Goal: Find specific page/section: Find specific page/section

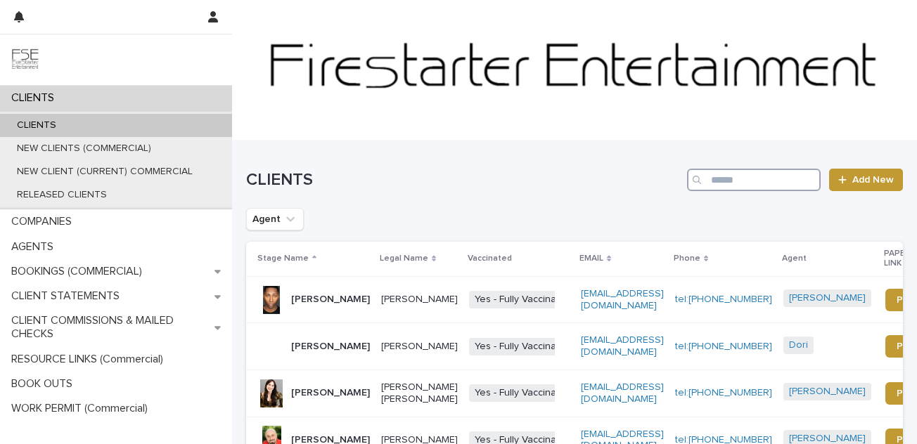
click at [720, 178] on input "Search" at bounding box center [754, 180] width 134 height 23
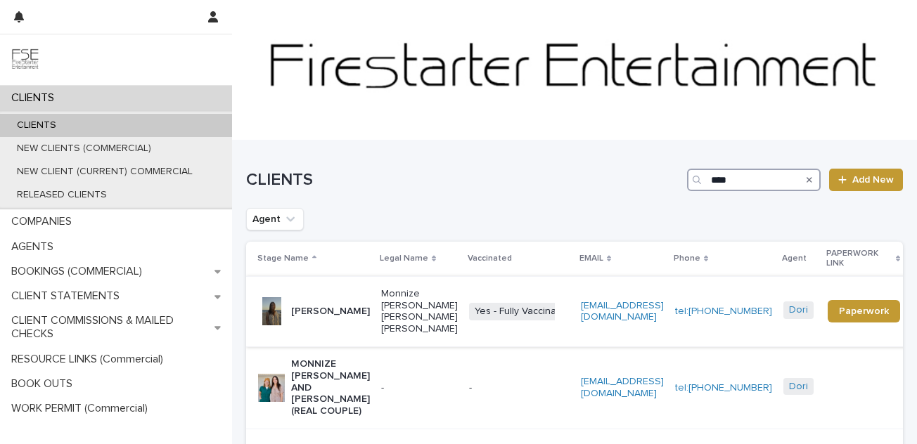
type input "****"
click at [390, 302] on p "Monnize [PERSON_NAME] [PERSON_NAME] [PERSON_NAME]" at bounding box center [419, 311] width 77 height 47
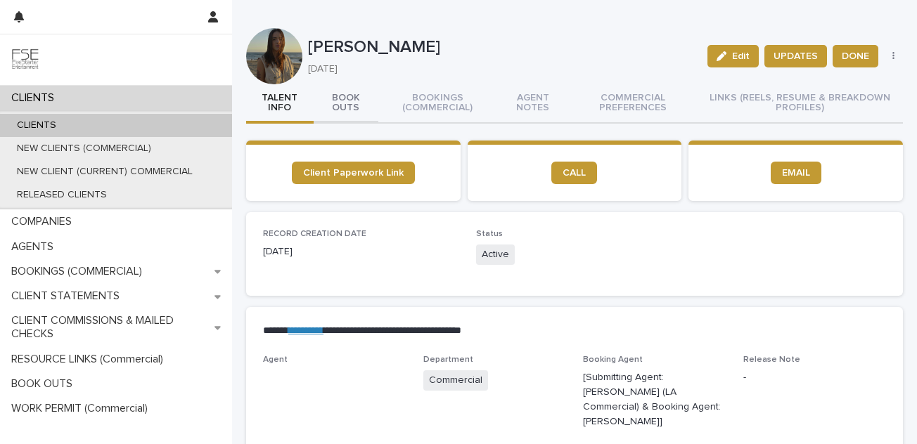
click at [360, 106] on button "BOOK OUTS" at bounding box center [346, 103] width 65 height 39
